Goal: Task Accomplishment & Management: Use online tool/utility

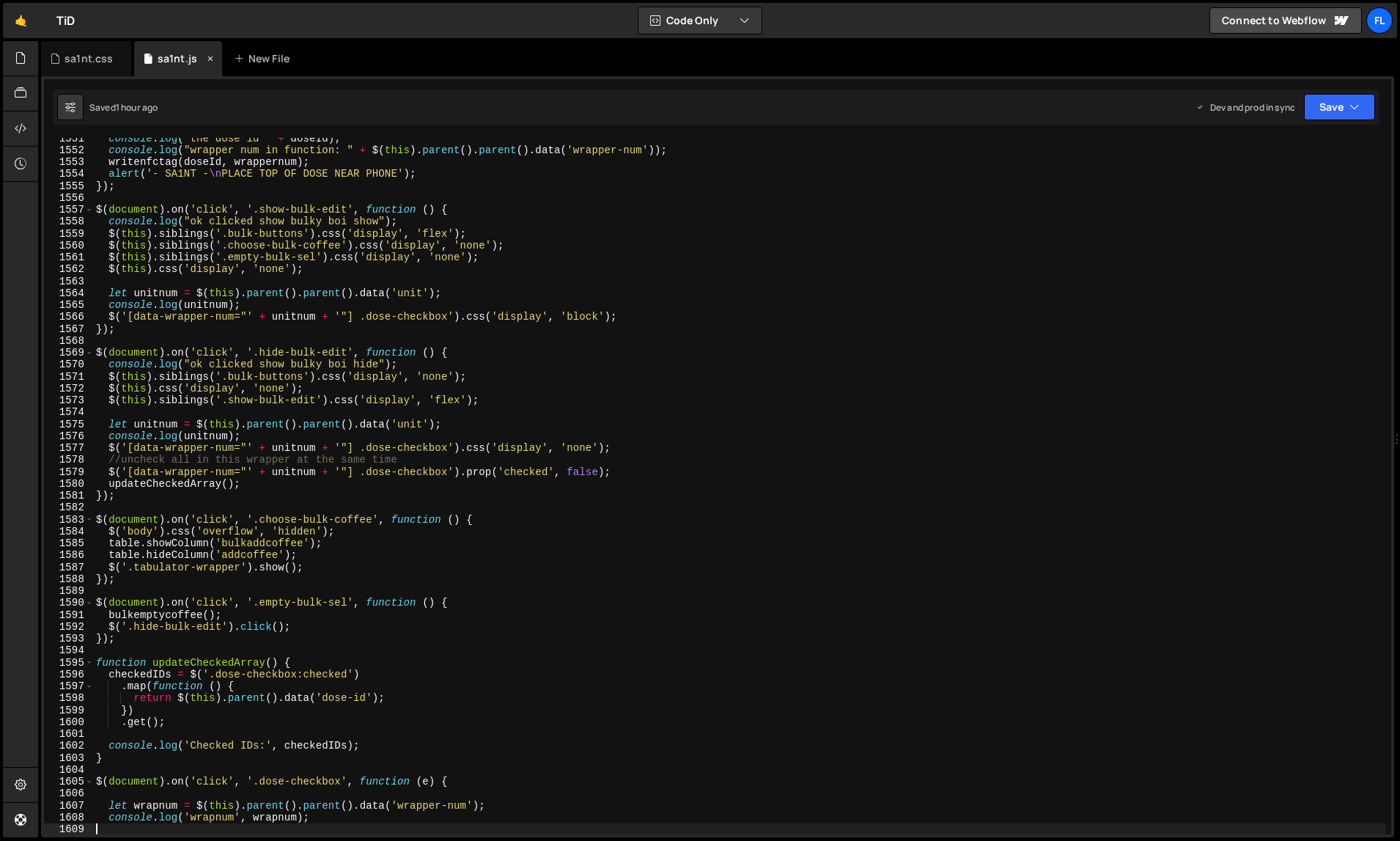
scroll to position [18903, 0]
click at [102, 63] on div "sa1nt.css" at bounding box center [88, 58] width 48 height 15
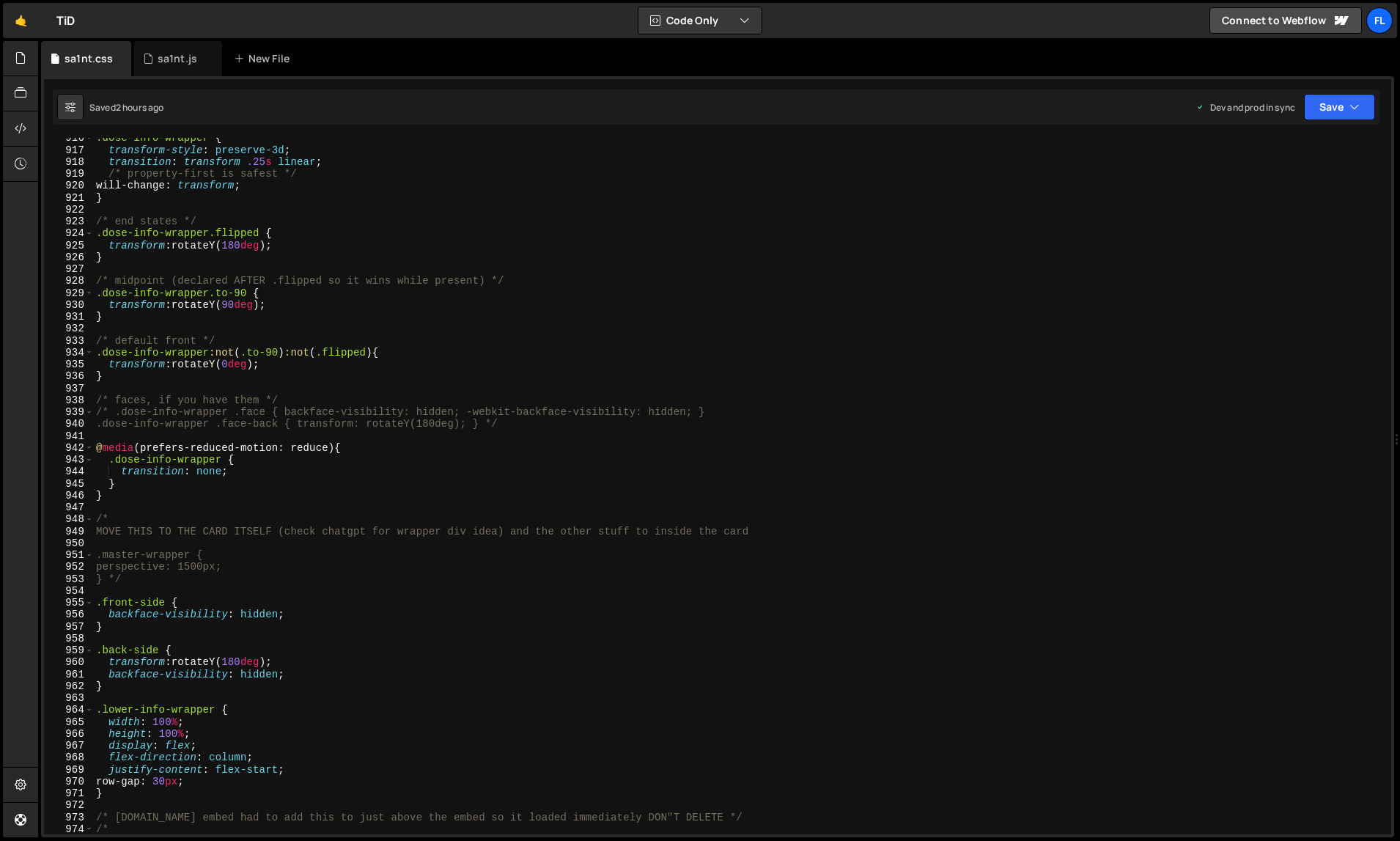
click at [360, 348] on div ".dose-info-wrapper { transform-style : preserve-3d ; transition : transform .25…" at bounding box center [740, 493] width 1294 height 722
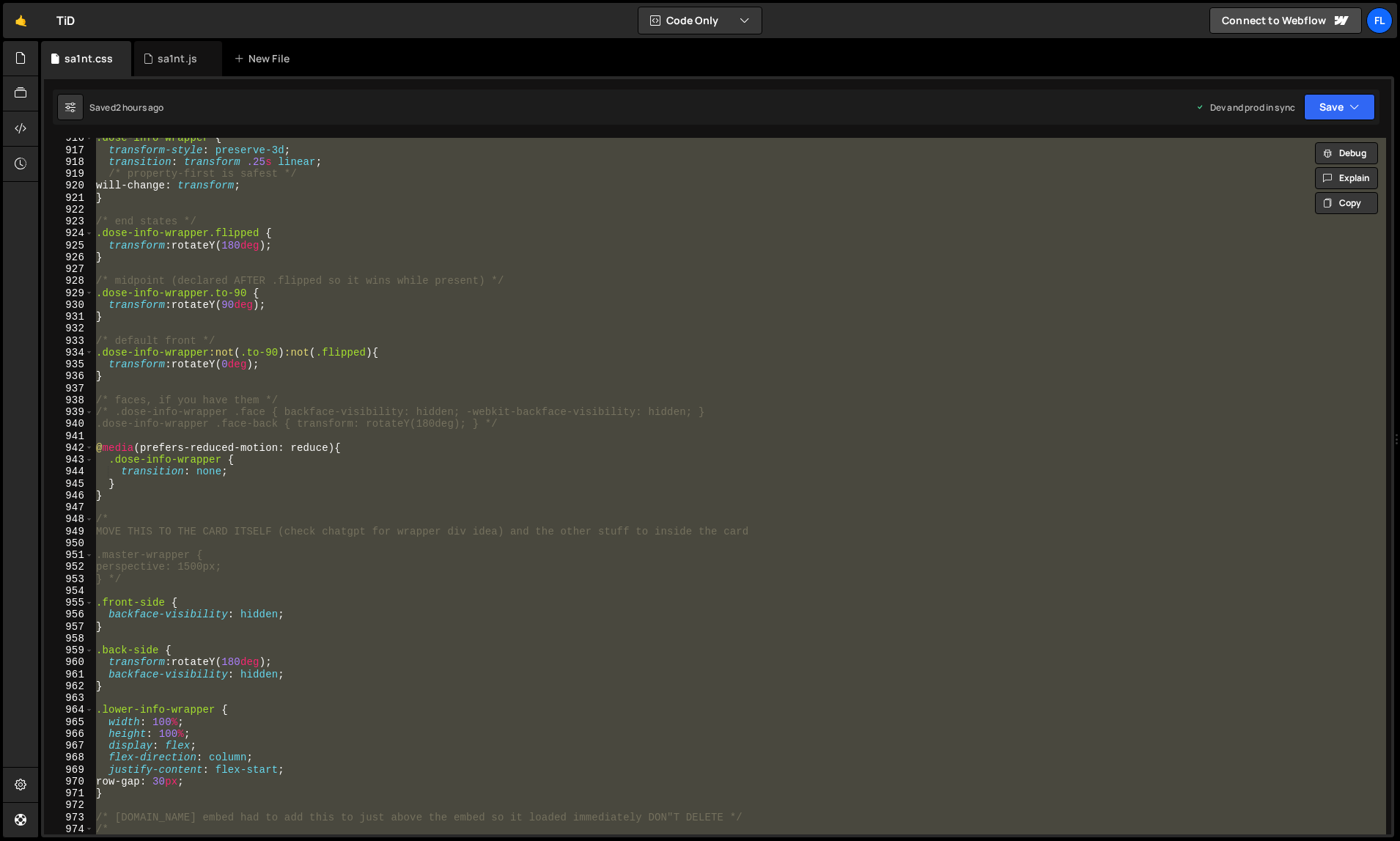
paste textarea
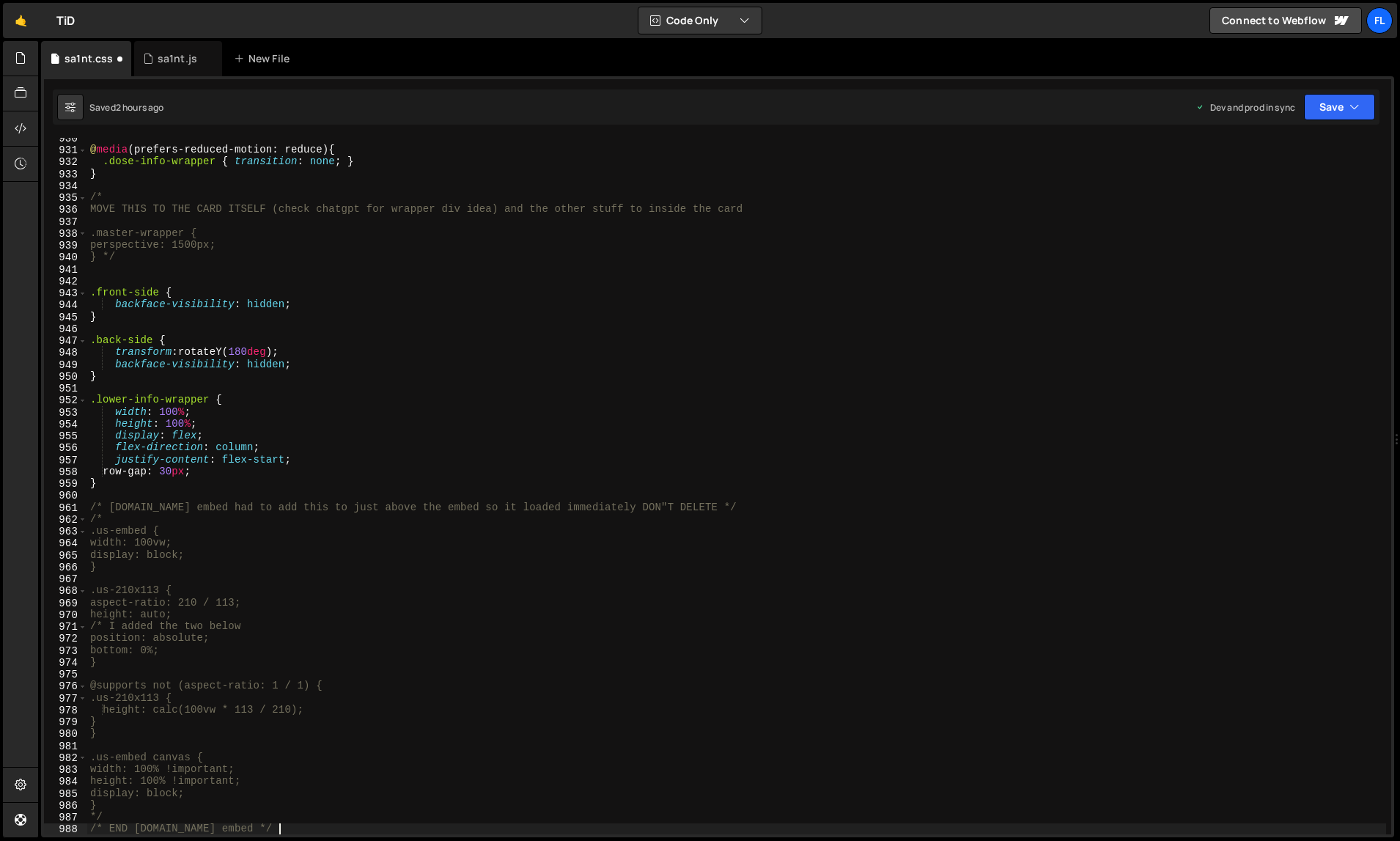
scroll to position [11087, 0]
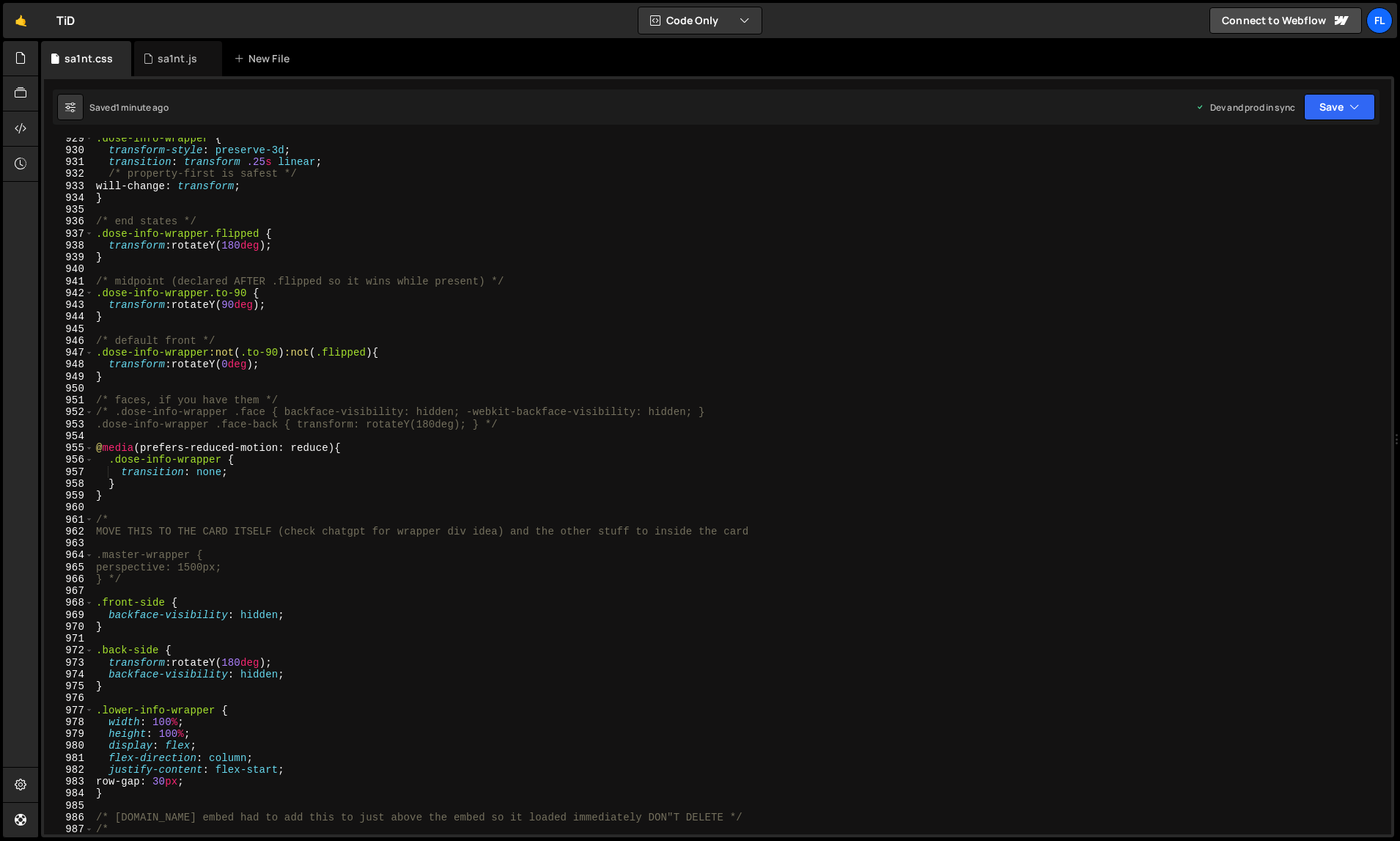
click at [360, 408] on div ".dose-info-wrapper { transform-style : preserve-3d ; transition : transform .25…" at bounding box center [740, 493] width 1294 height 722
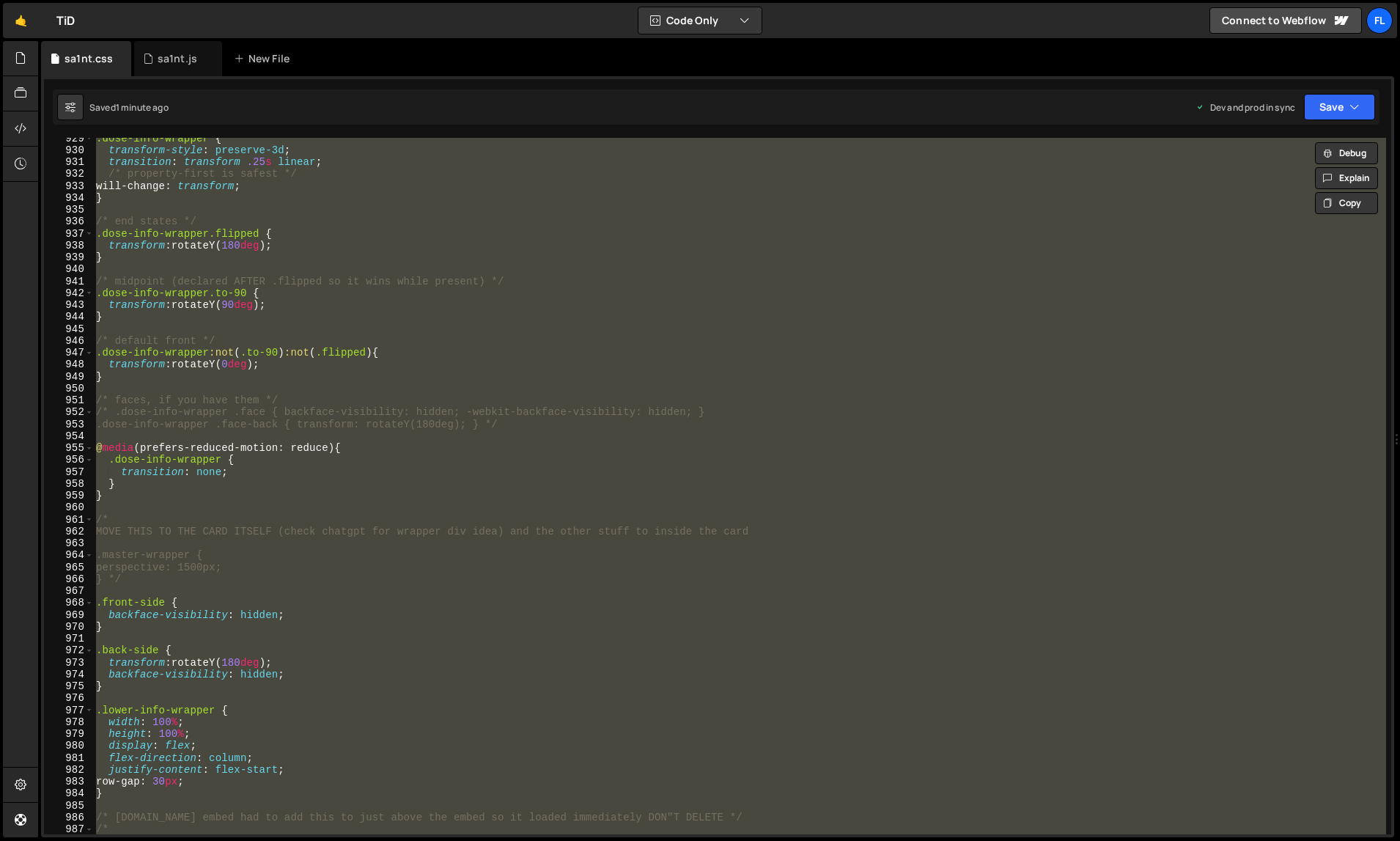
paste textarea
type textarea "/* END [DOMAIN_NAME] embed */"
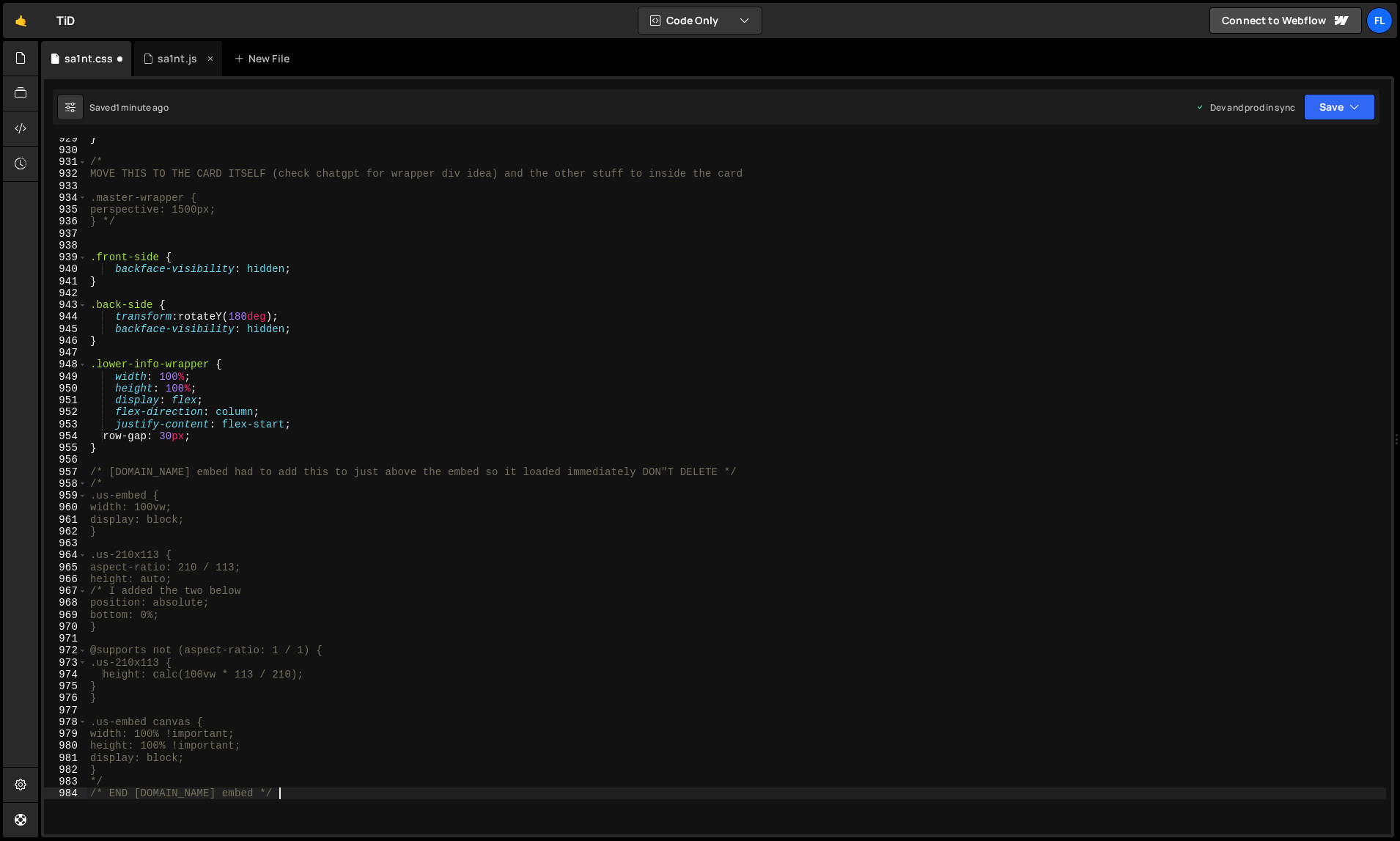
click at [163, 70] on div "sa1nt.js" at bounding box center [178, 59] width 88 height 35
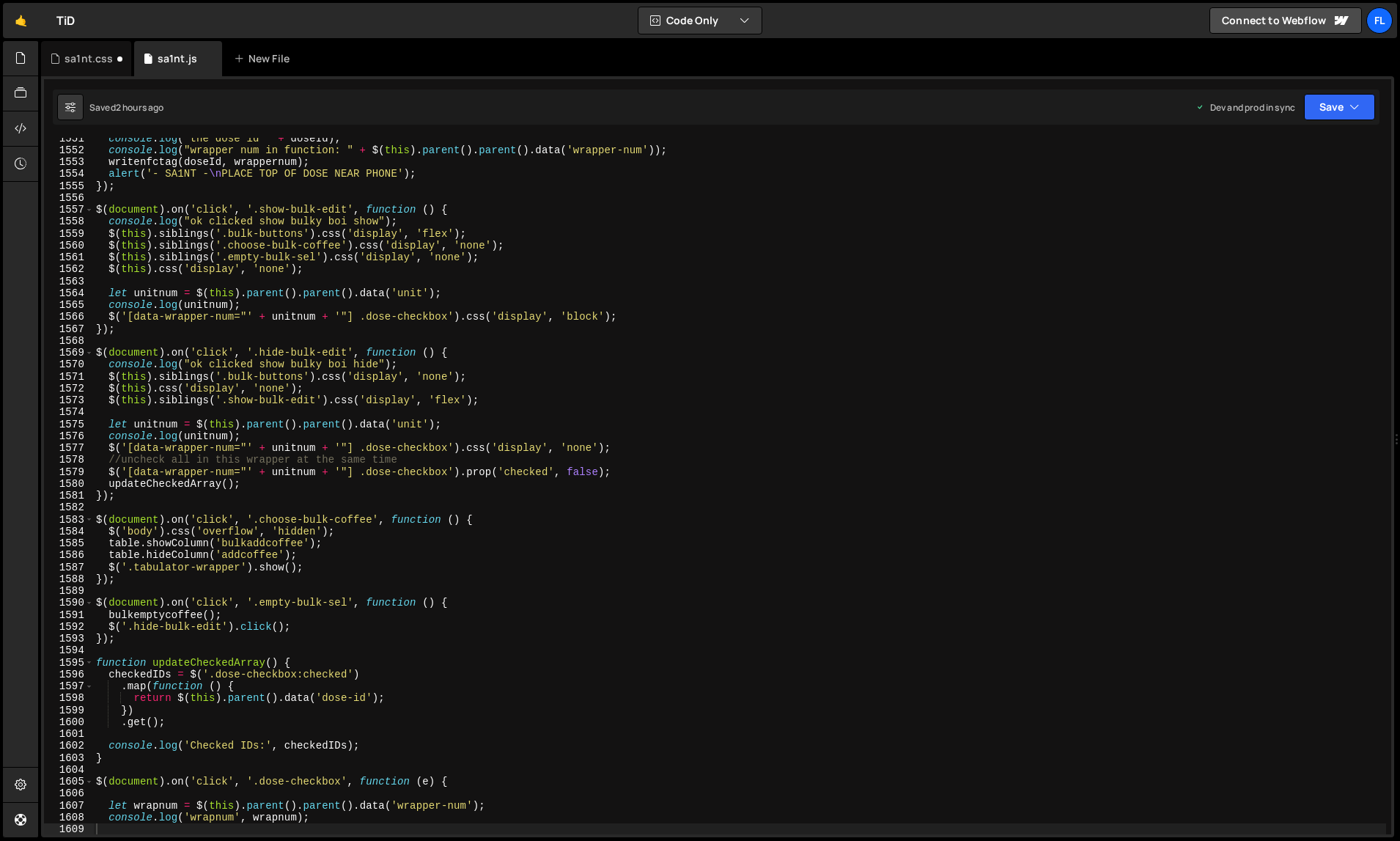
click at [382, 311] on div "console . log ( "the dose id " + doseId ) ; console . log ( "wrapper num in fun…" at bounding box center [740, 493] width 1294 height 722
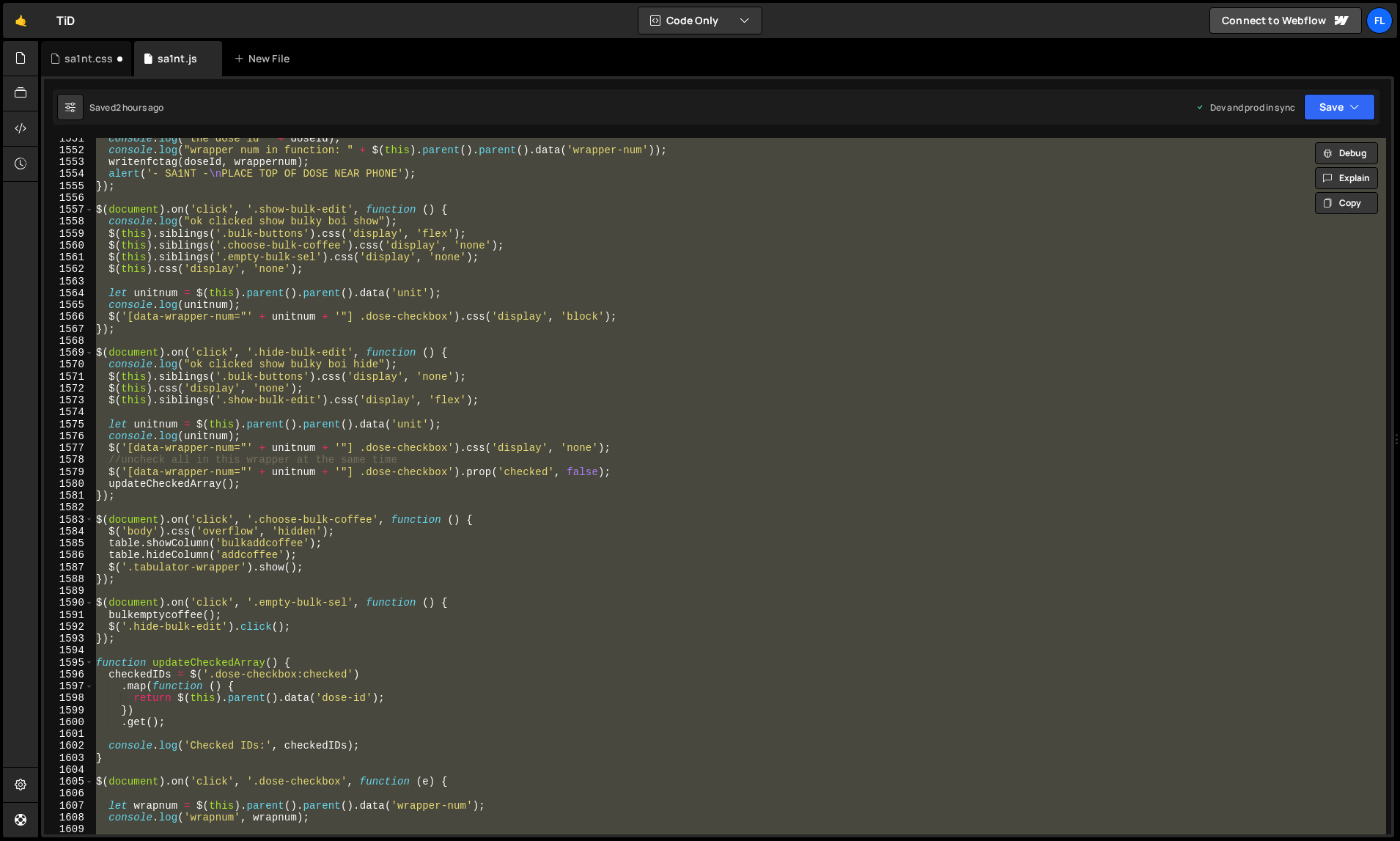
paste textarea
type textarea "});"
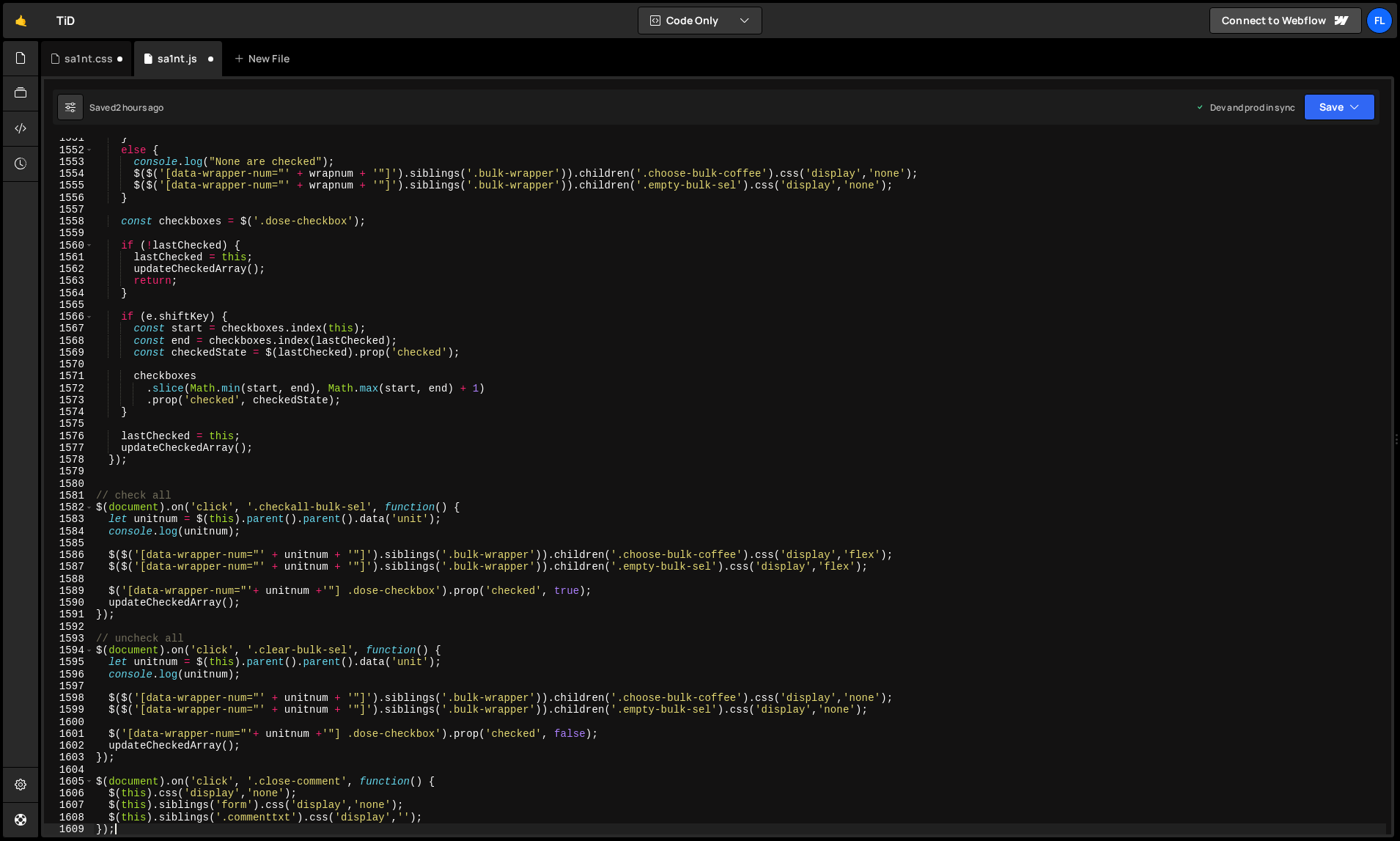
scroll to position [18903, 0]
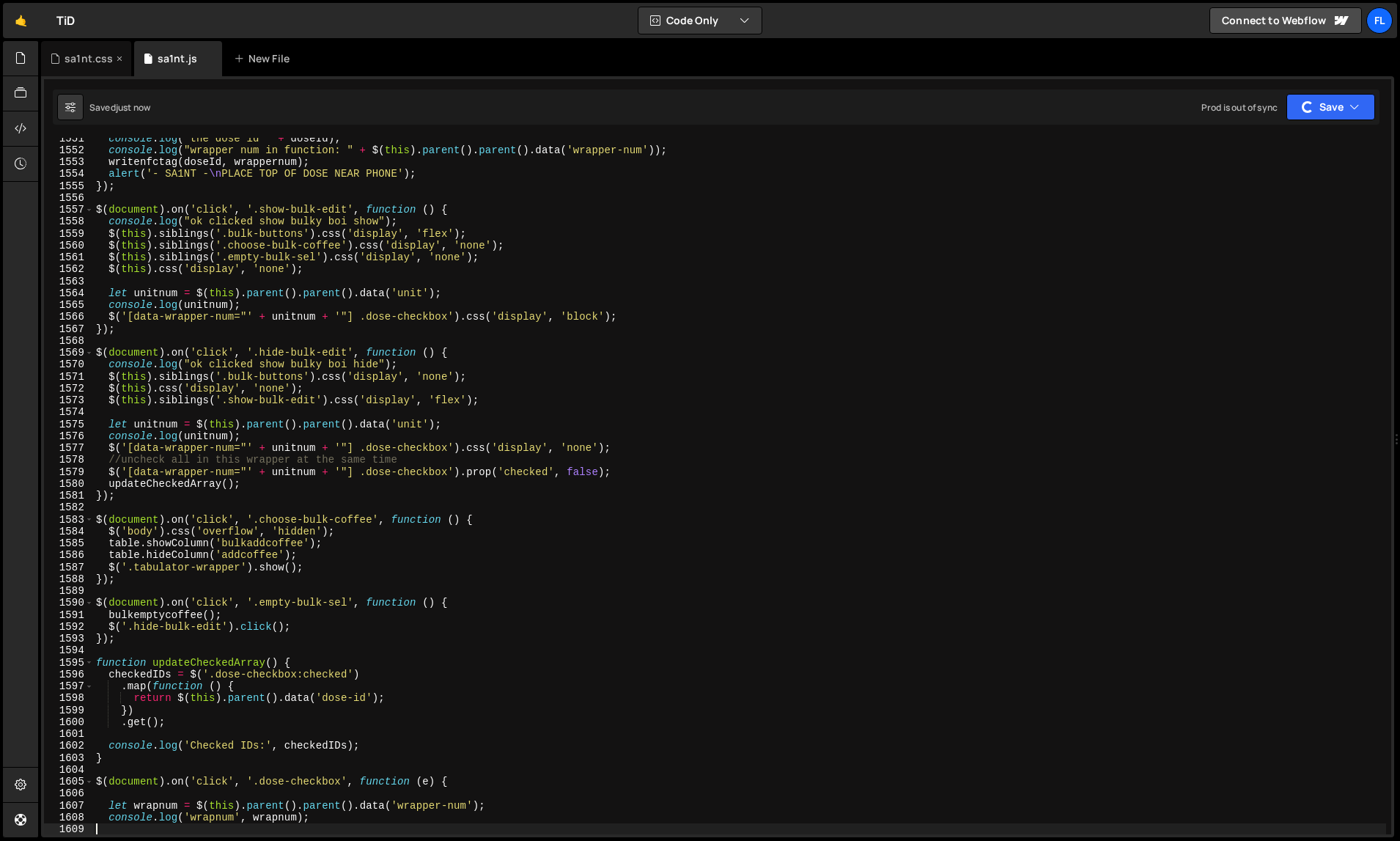
click at [89, 67] on div "sa1nt.css" at bounding box center [86, 59] width 90 height 35
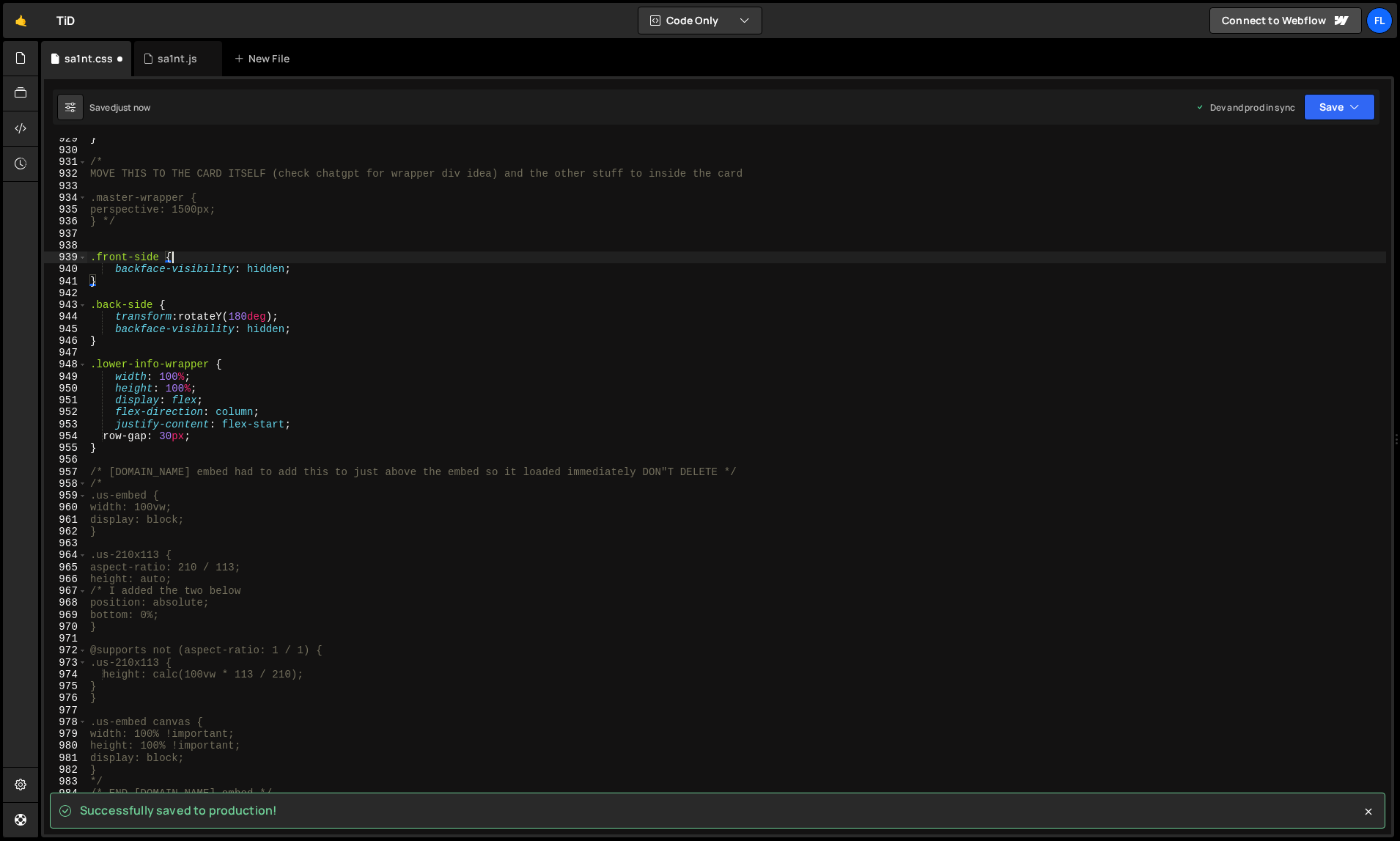
click at [310, 261] on div "} /* MOVE THIS TO THE CARD ITSELF (check chatgpt for wrapper div idea) and the …" at bounding box center [737, 493] width 1300 height 722
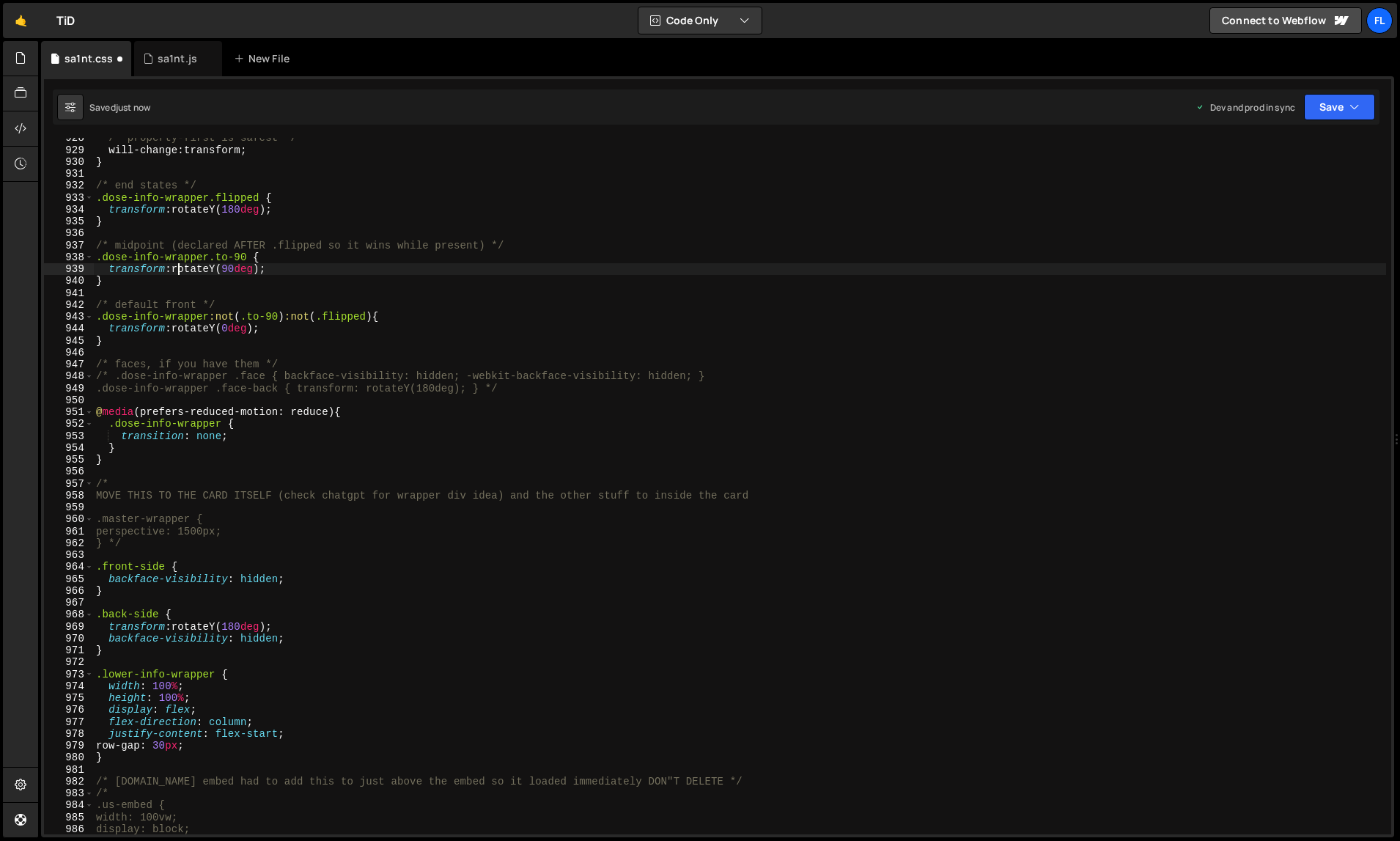
scroll to position [11074, 0]
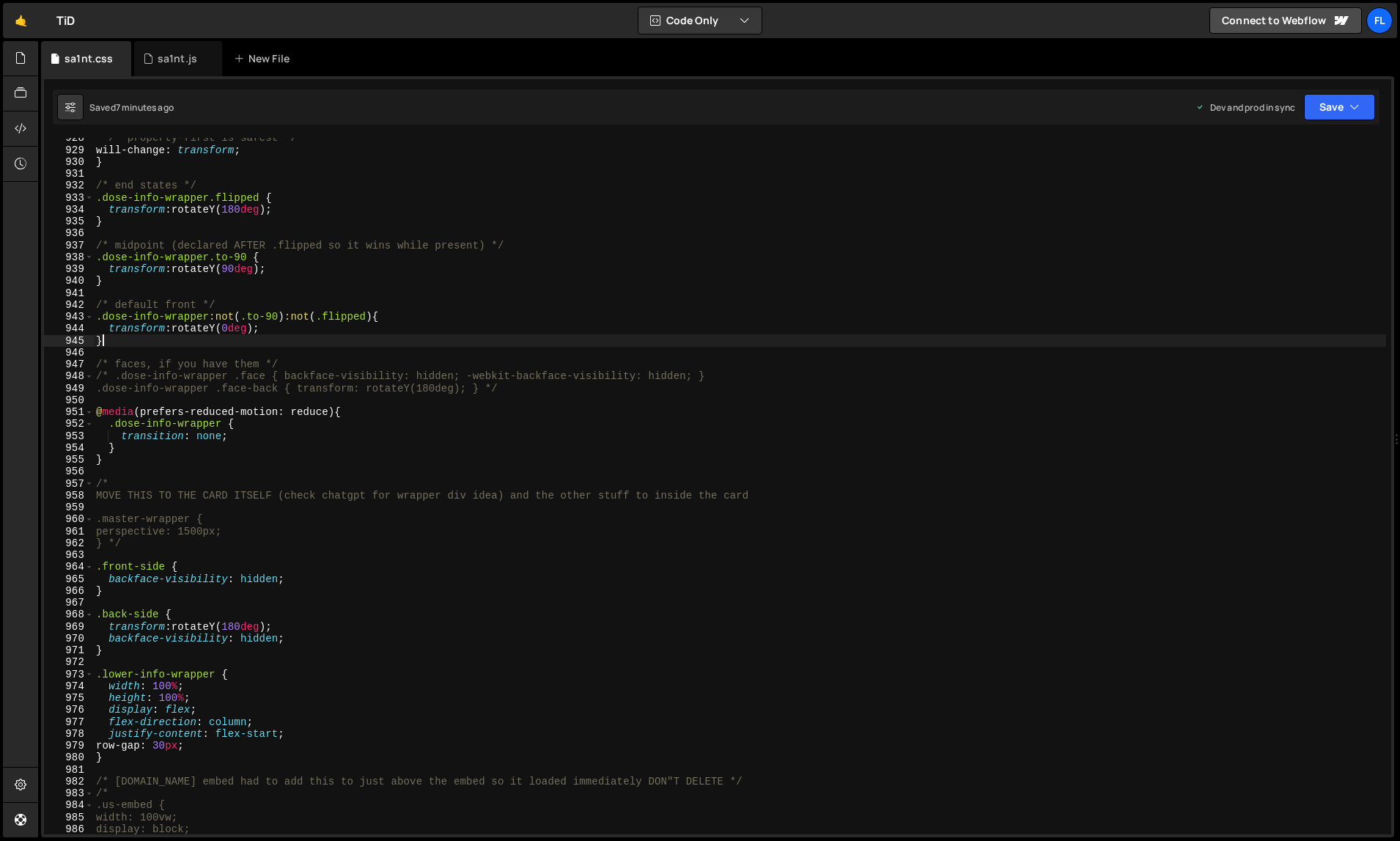
click at [327, 341] on div "/* property-first is safest */ will-change : transform ; } /* end states */ .do…" at bounding box center [740, 493] width 1294 height 722
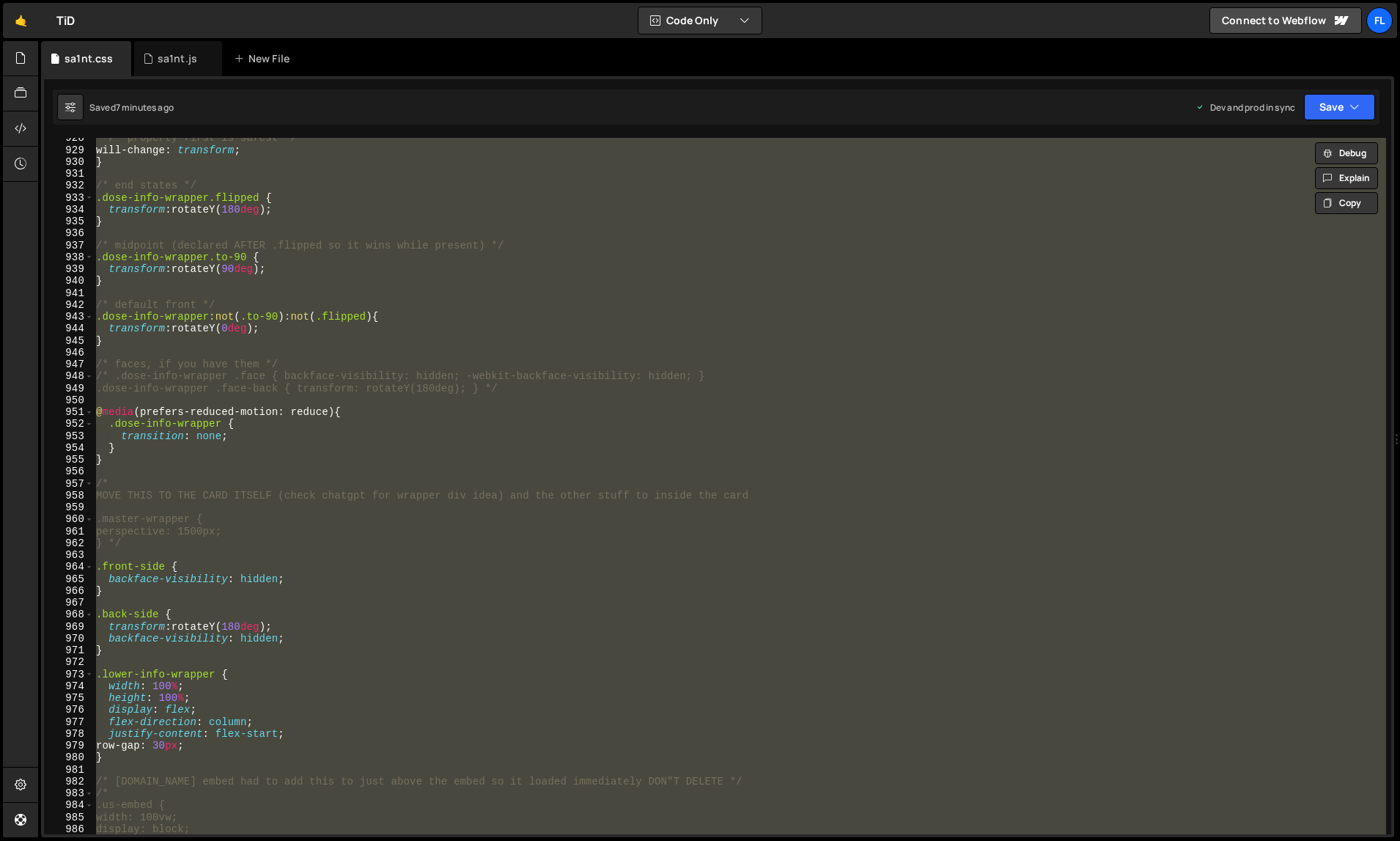
paste textarea
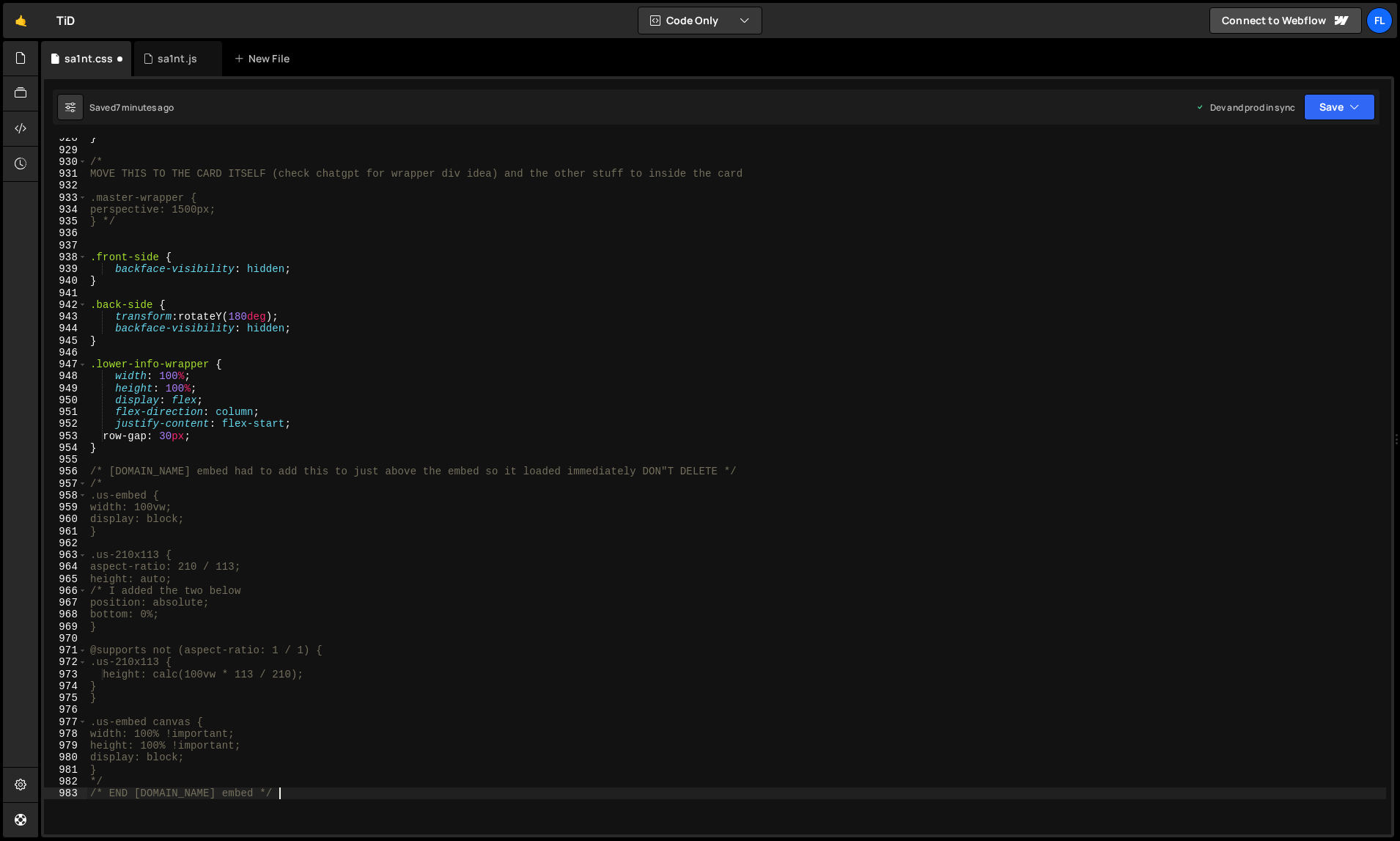
type textarea ".us-embed {"
